Goal: Book appointment/travel/reservation

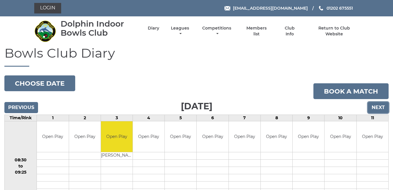
click at [378, 106] on input "Next" at bounding box center [378, 107] width 21 height 11
click at [379, 105] on input "Next" at bounding box center [378, 107] width 21 height 11
click at [379, 107] on input "Next" at bounding box center [378, 107] width 21 height 11
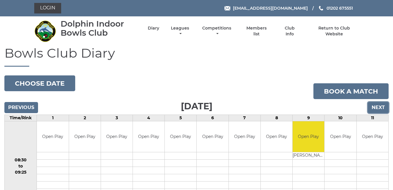
click at [379, 106] on input "Next" at bounding box center [378, 107] width 21 height 11
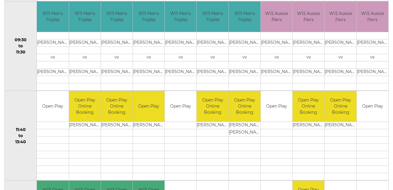
scroll to position [182, 0]
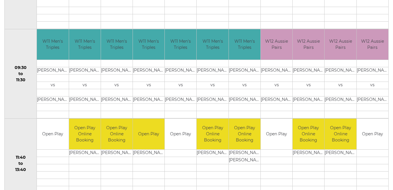
click at [383, 71] on td "[PERSON_NAME]" at bounding box center [373, 70] width 32 height 7
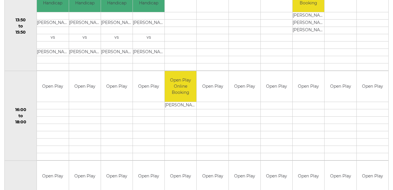
scroll to position [398, 0]
